Goal: Information Seeking & Learning: Understand process/instructions

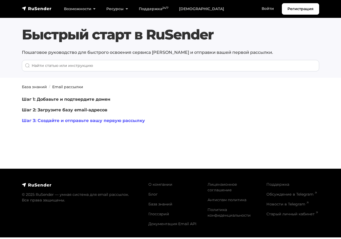
click at [111, 119] on link "Шаг 3: Создайте и отправьте вашу первую рассылку" at bounding box center [83, 120] width 123 height 5
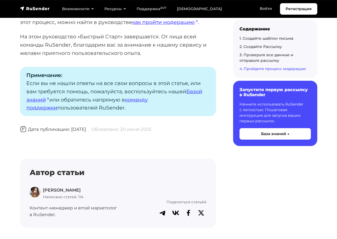
scroll to position [2827, 0]
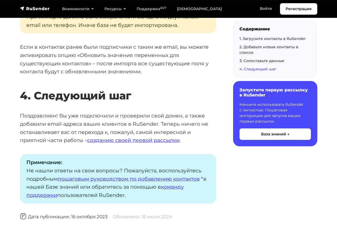
scroll to position [1307, 0]
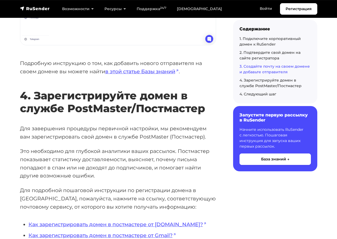
scroll to position [1360, 0]
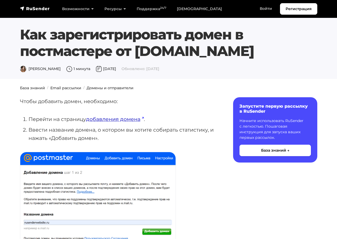
click at [127, 119] on link "добавления домена" at bounding box center [115, 119] width 58 height 6
click at [118, 118] on link "добавления домена" at bounding box center [115, 119] width 58 height 6
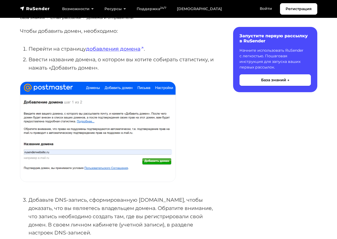
scroll to position [80, 0]
